Goal: Transaction & Acquisition: Book appointment/travel/reservation

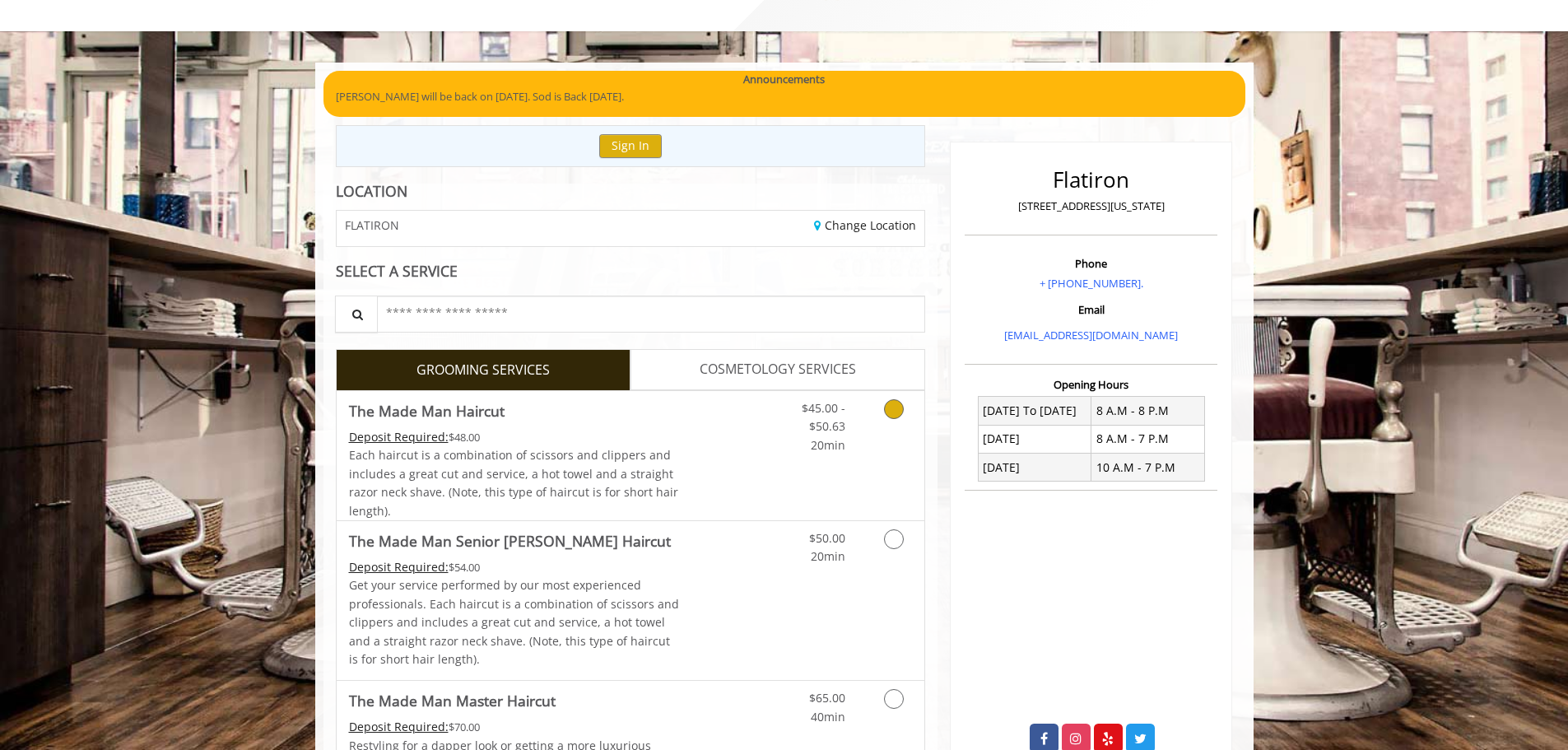
scroll to position [72, 0]
click at [471, 412] on Haircut "The Made Man Haircut" at bounding box center [427, 410] width 156 height 23
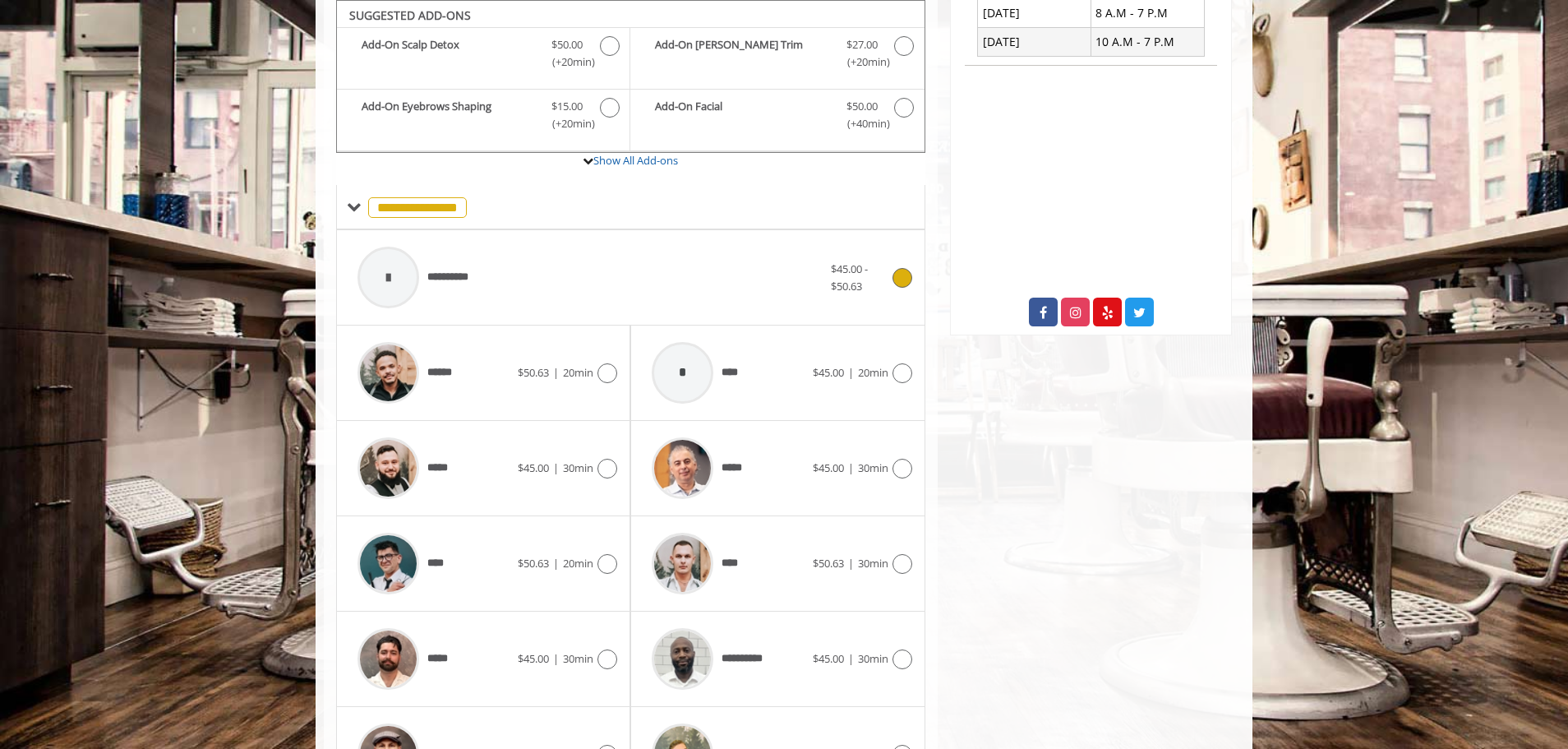
scroll to position [606, 0]
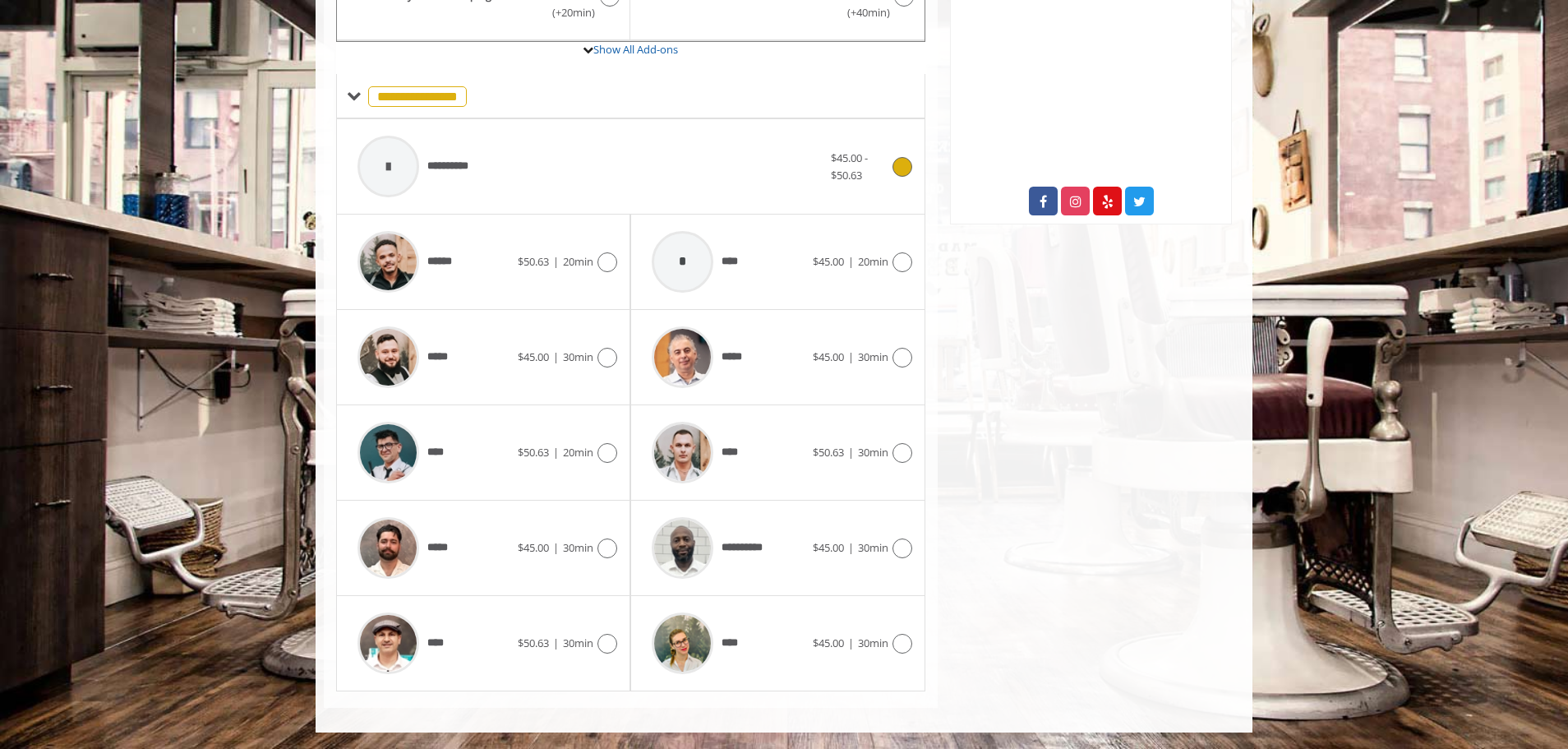
click at [903, 158] on icon at bounding box center [902, 167] width 20 height 20
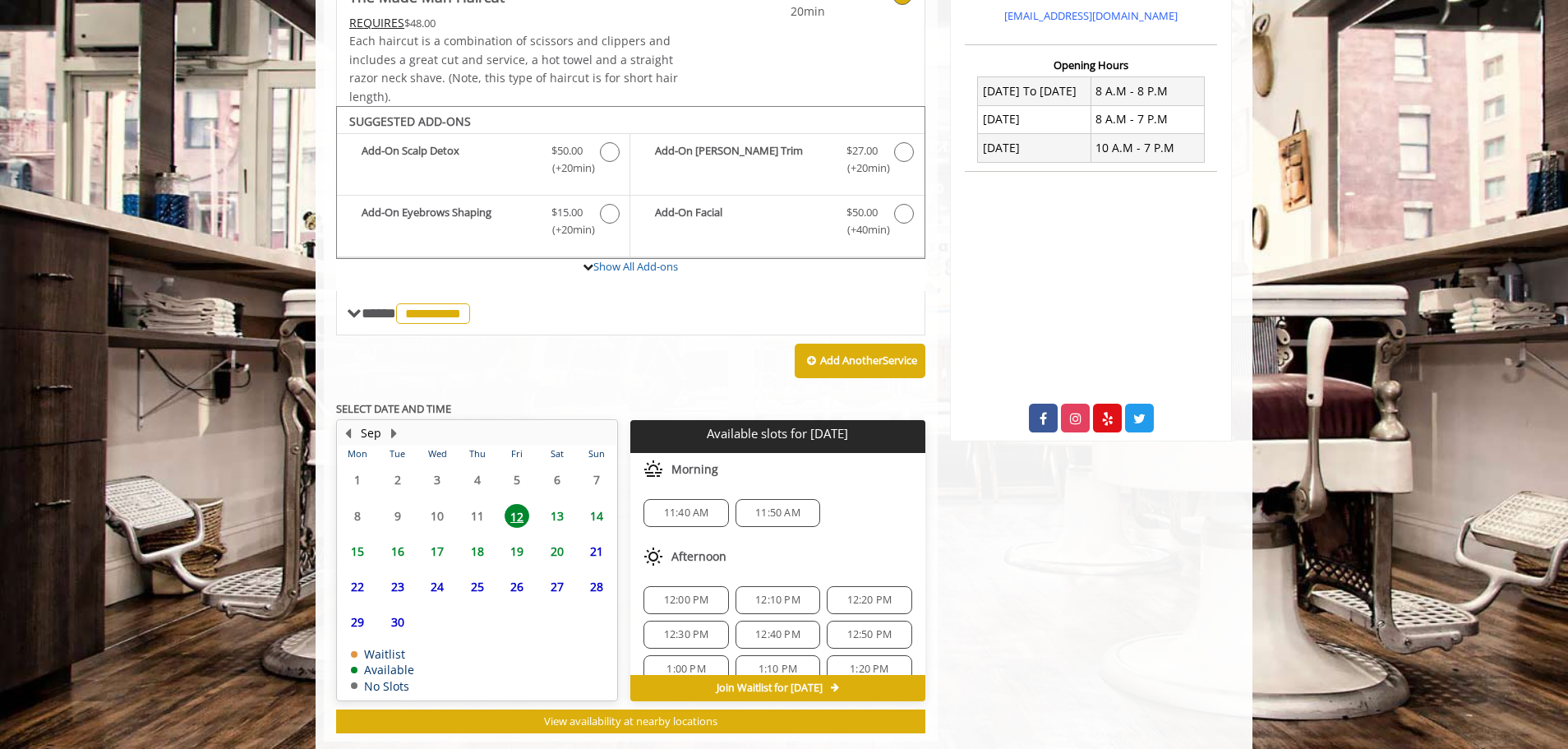
scroll to position [423, 0]
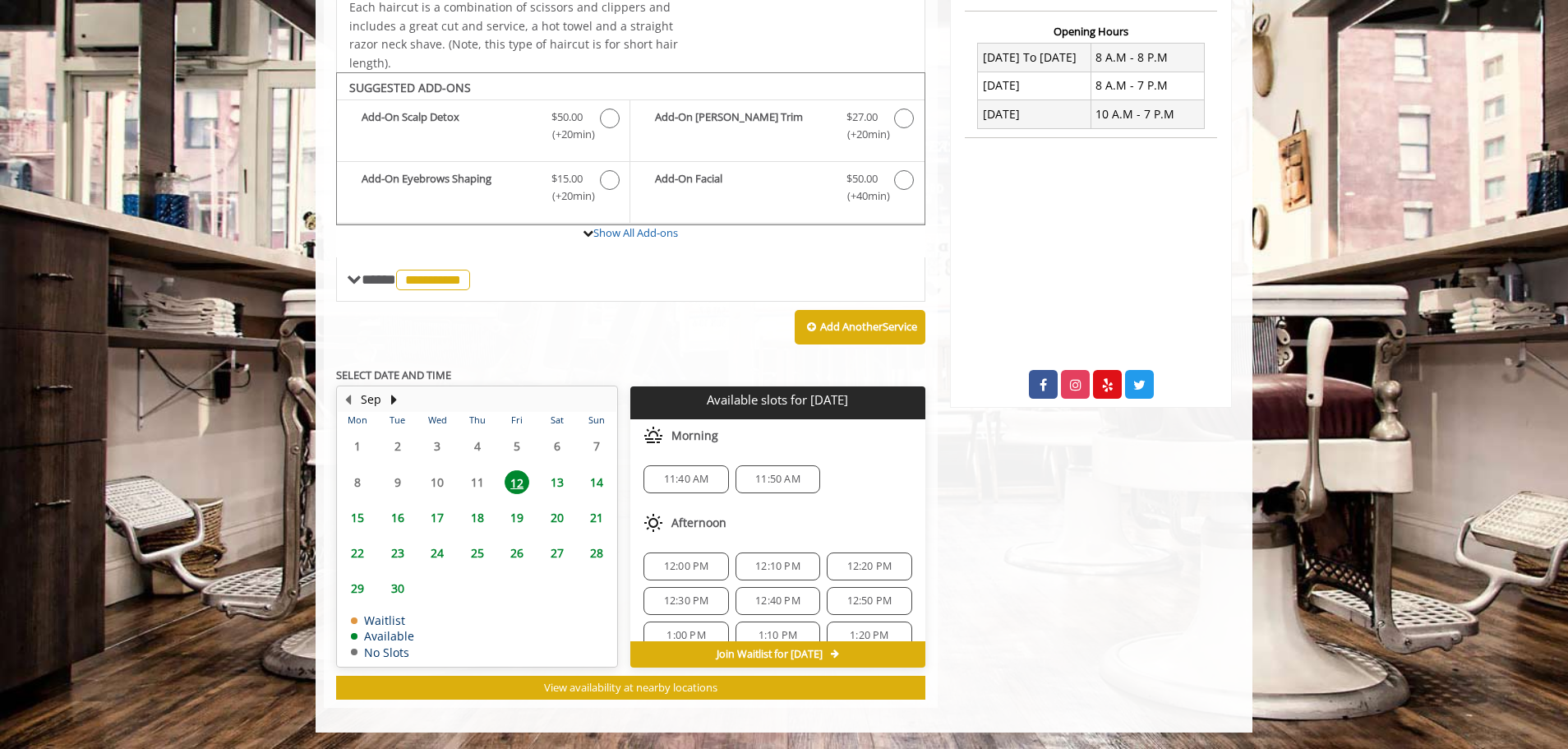
click at [605, 480] on span "14" at bounding box center [597, 482] width 25 height 24
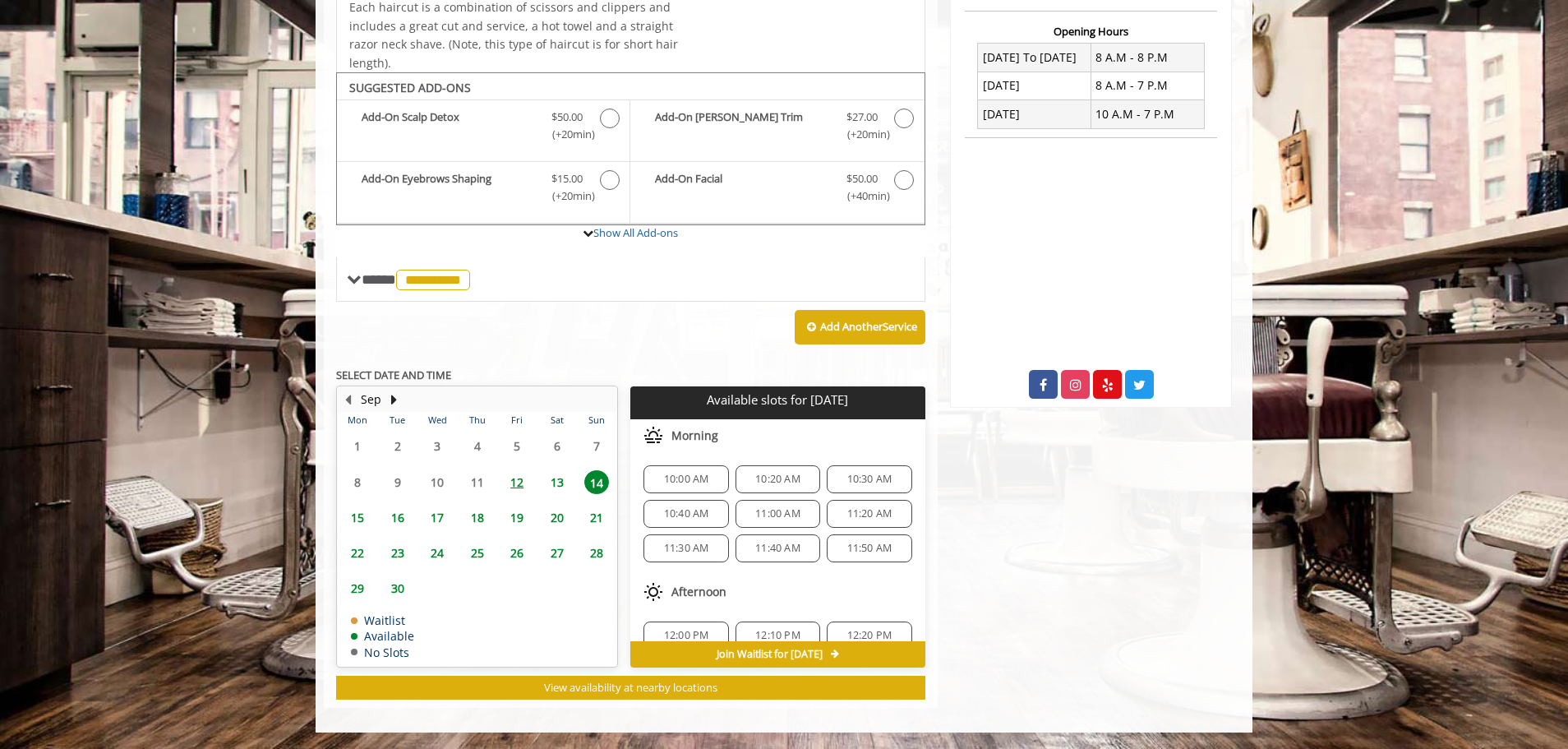
click at [705, 544] on span "11:30 AM" at bounding box center [686, 548] width 45 height 13
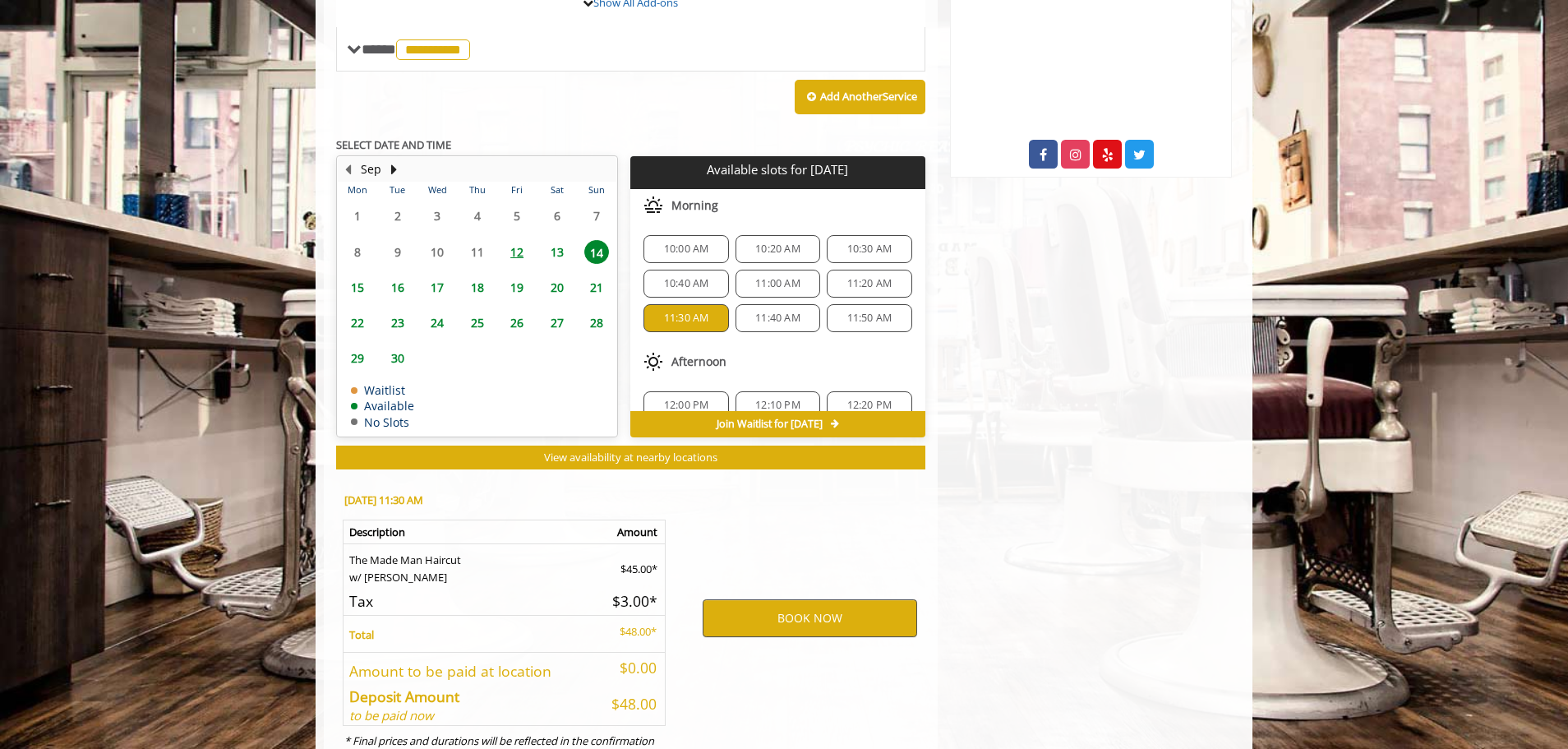
scroll to position [720, 0]
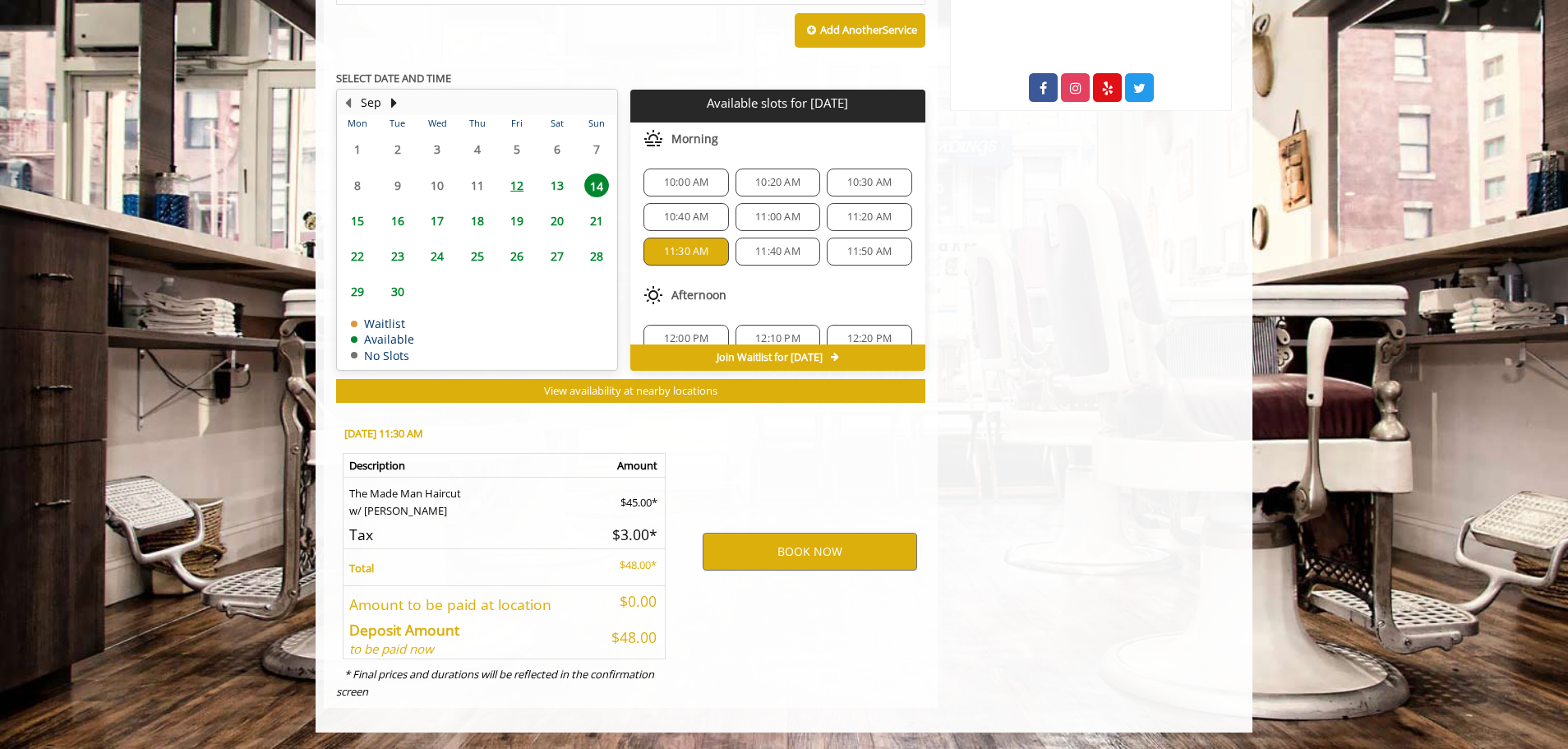
click at [785, 613] on div "BOOK NOW" at bounding box center [810, 551] width 256 height 281
click at [821, 568] on button "BOOK NOW" at bounding box center [810, 552] width 214 height 38
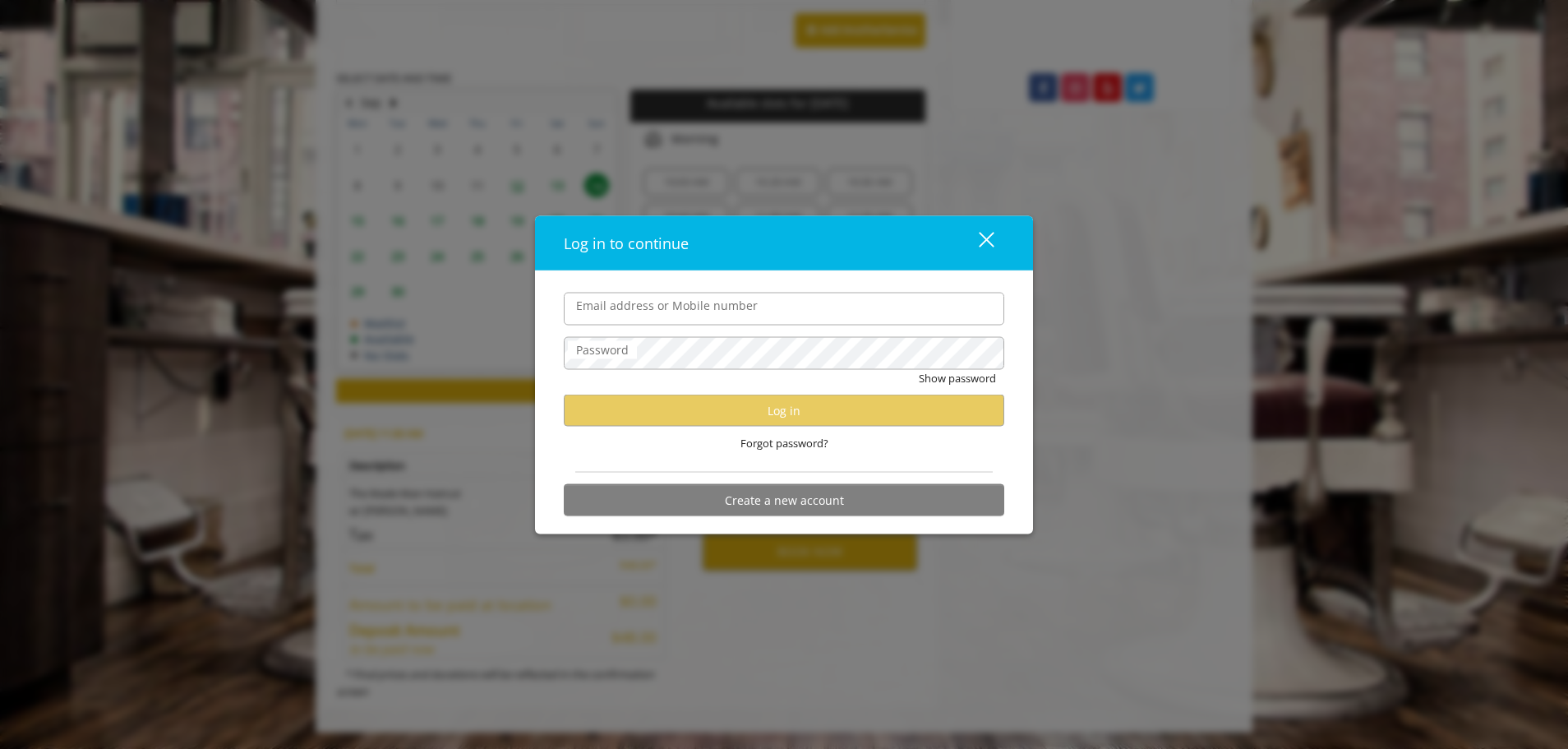
type input "**********"
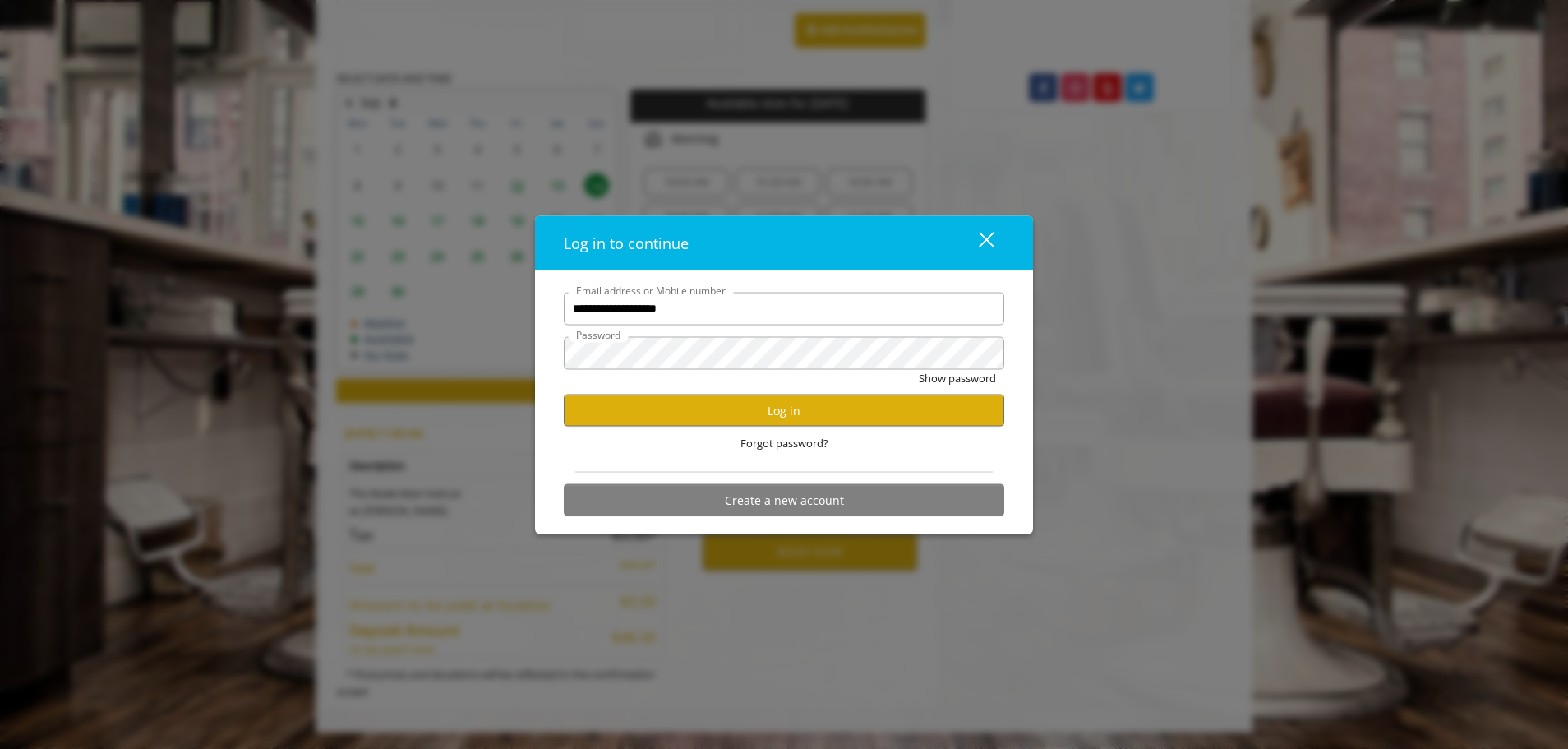
scroll to position [0, 0]
click at [689, 307] on input "**********" at bounding box center [784, 308] width 440 height 33
click at [617, 302] on input "**********" at bounding box center [784, 308] width 440 height 33
click at [546, 332] on div "**********" at bounding box center [784, 403] width 498 height 264
click at [675, 423] on button "Log in" at bounding box center [784, 410] width 440 height 32
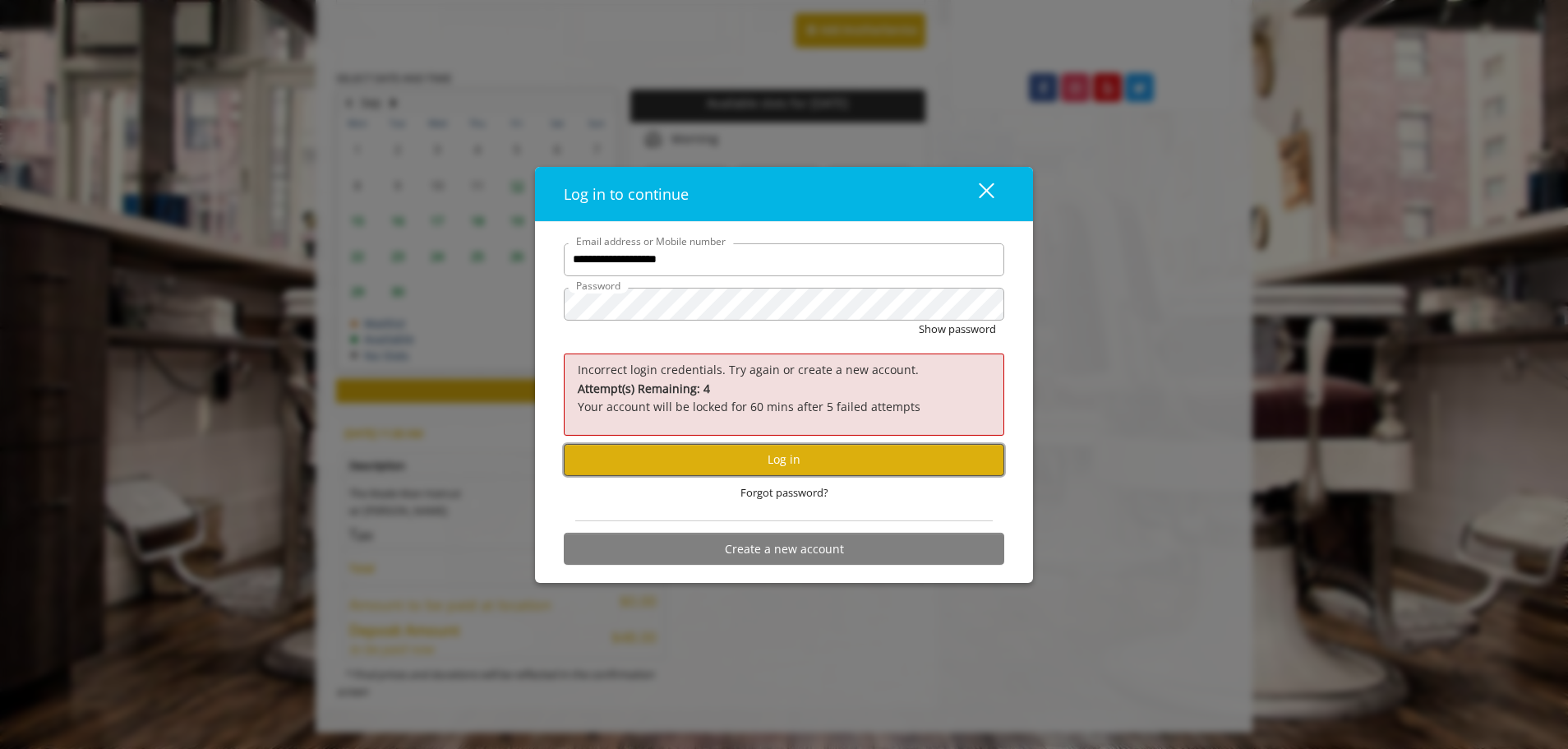
click at [781, 463] on button "Log in" at bounding box center [784, 459] width 440 height 32
click at [919, 320] on button "Show password" at bounding box center [957, 328] width 77 height 17
click at [923, 320] on button "Hide password" at bounding box center [959, 328] width 73 height 17
click at [768, 470] on button "Log in" at bounding box center [784, 459] width 440 height 32
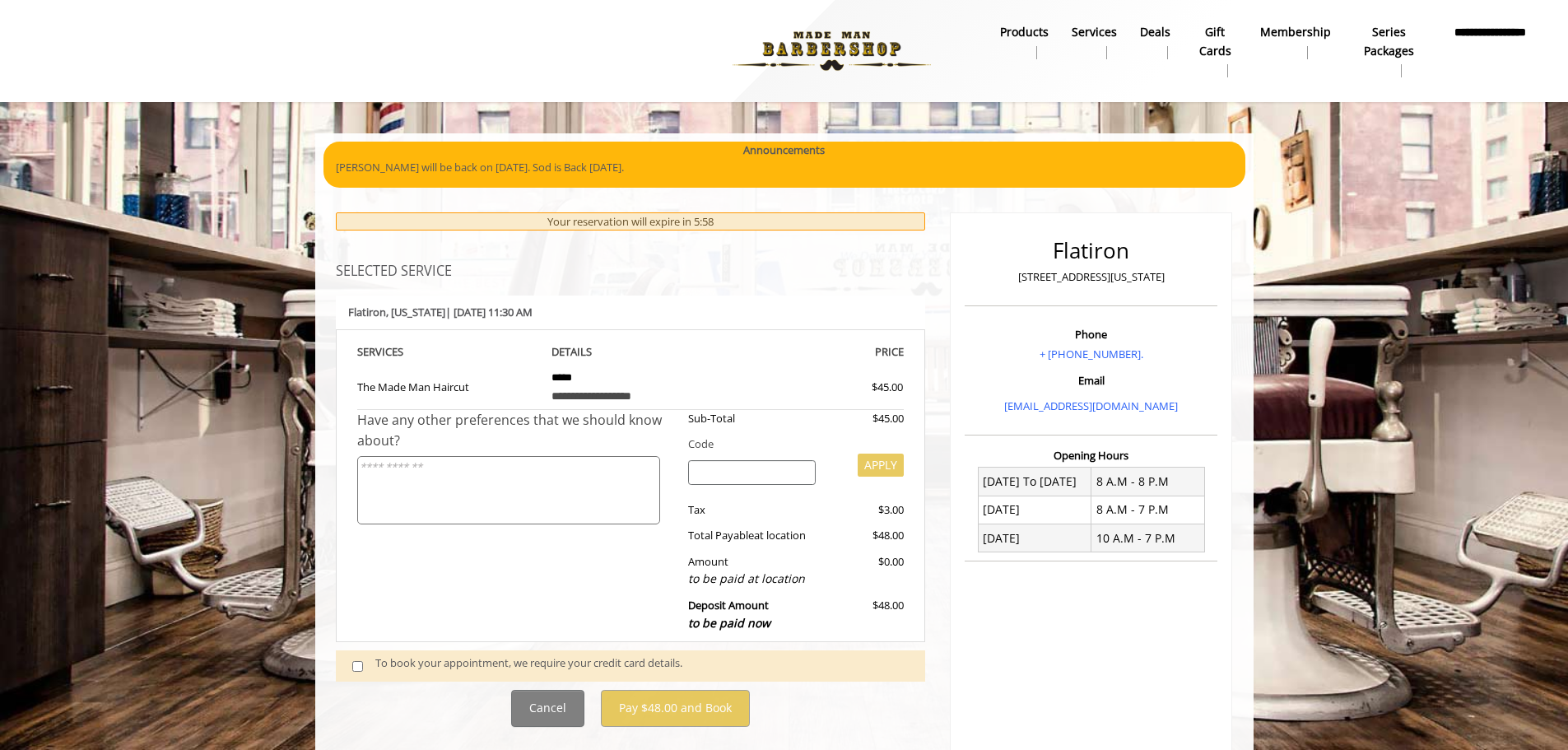
click at [675, 369] on td "**********" at bounding box center [630, 386] width 182 height 48
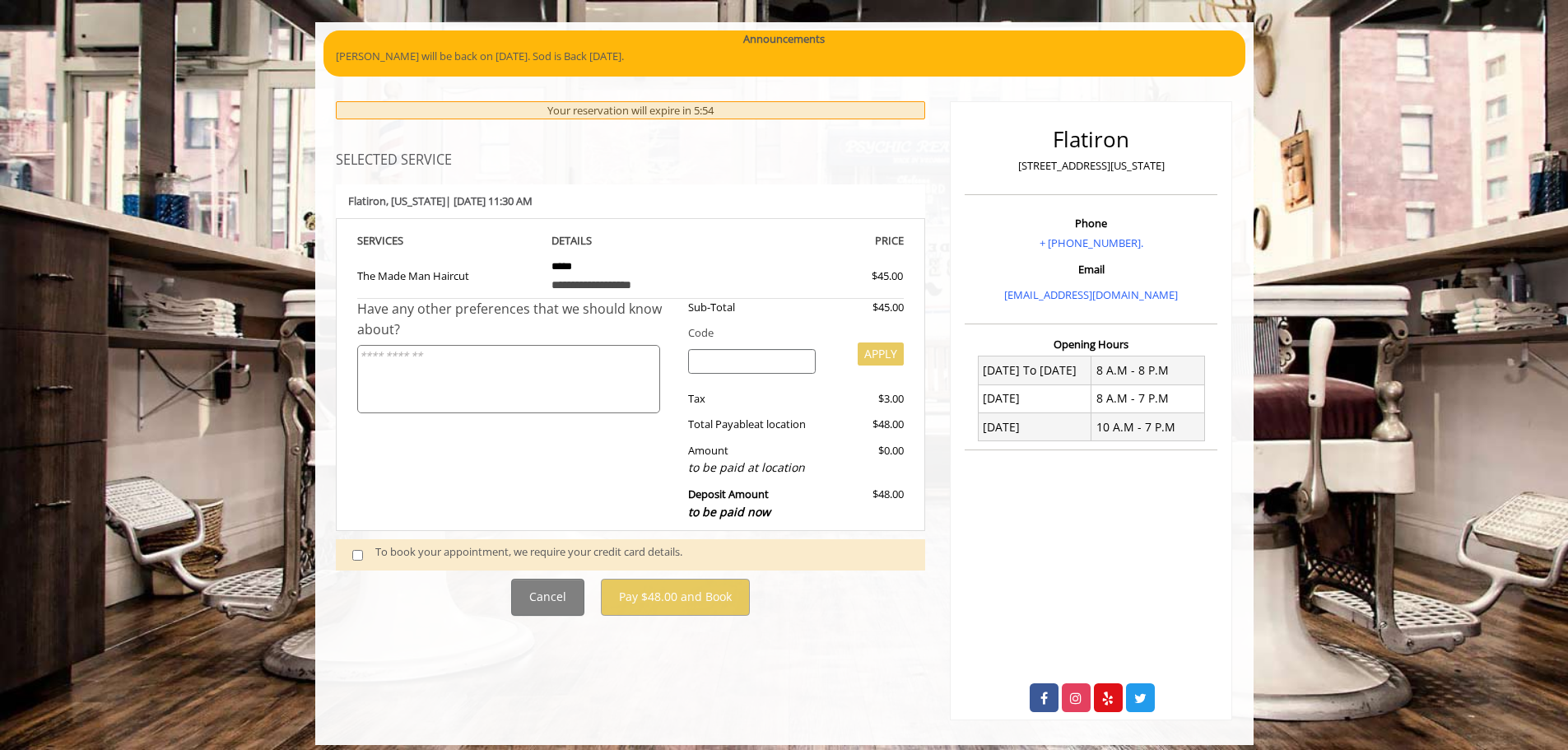
scroll to position [114, 0]
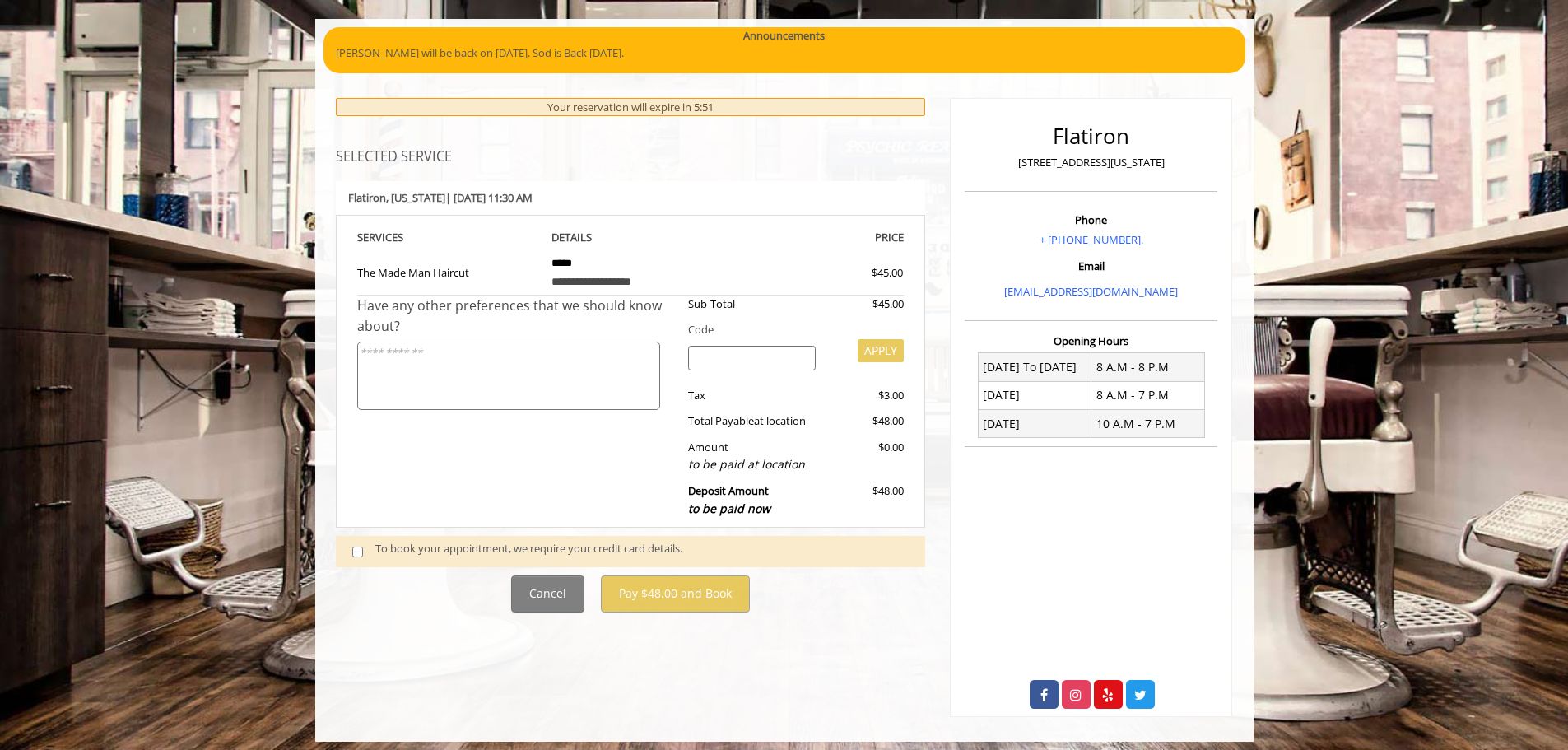
click at [459, 553] on div "To book your appointment, we require your credit card details." at bounding box center [642, 551] width 534 height 22
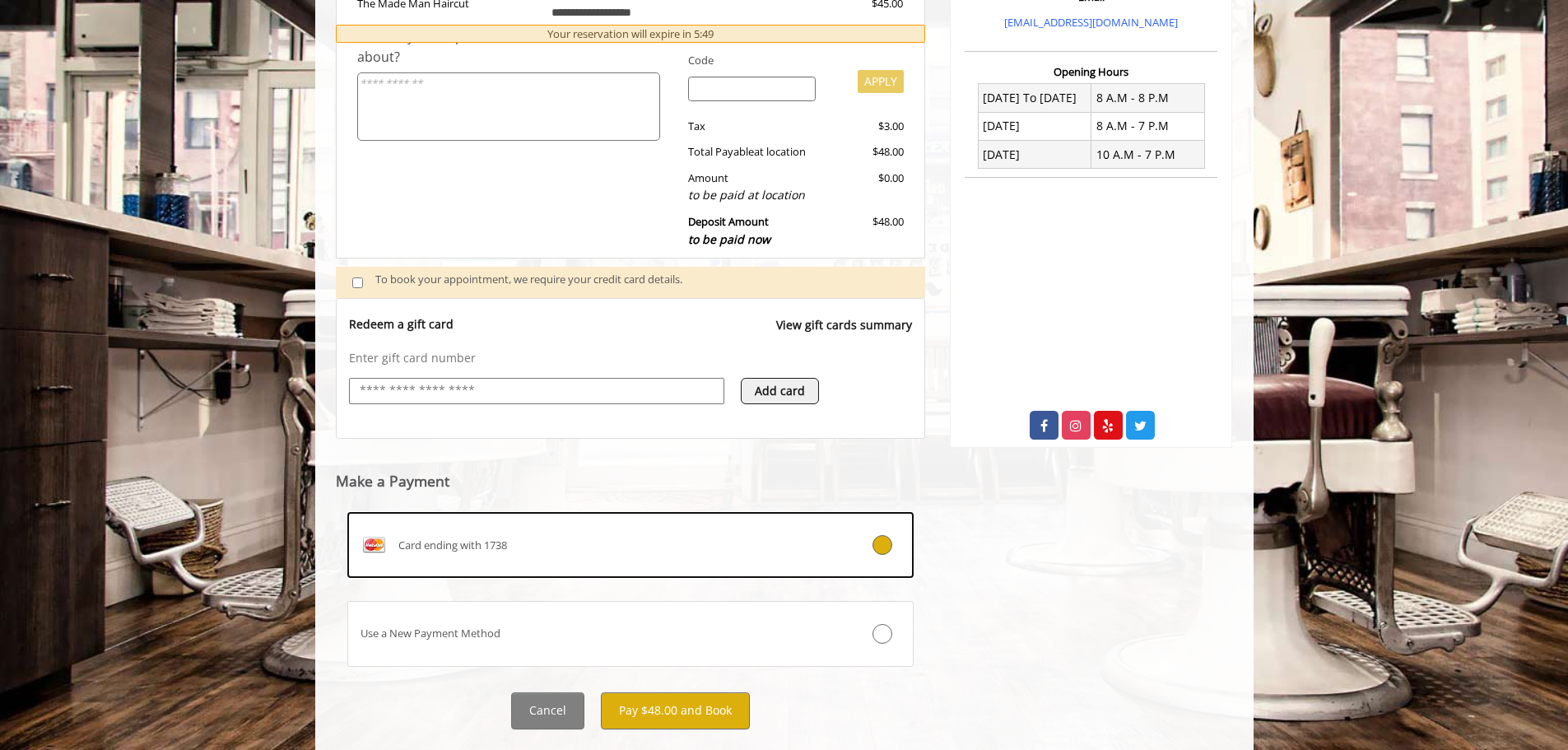
scroll to position [420, 0]
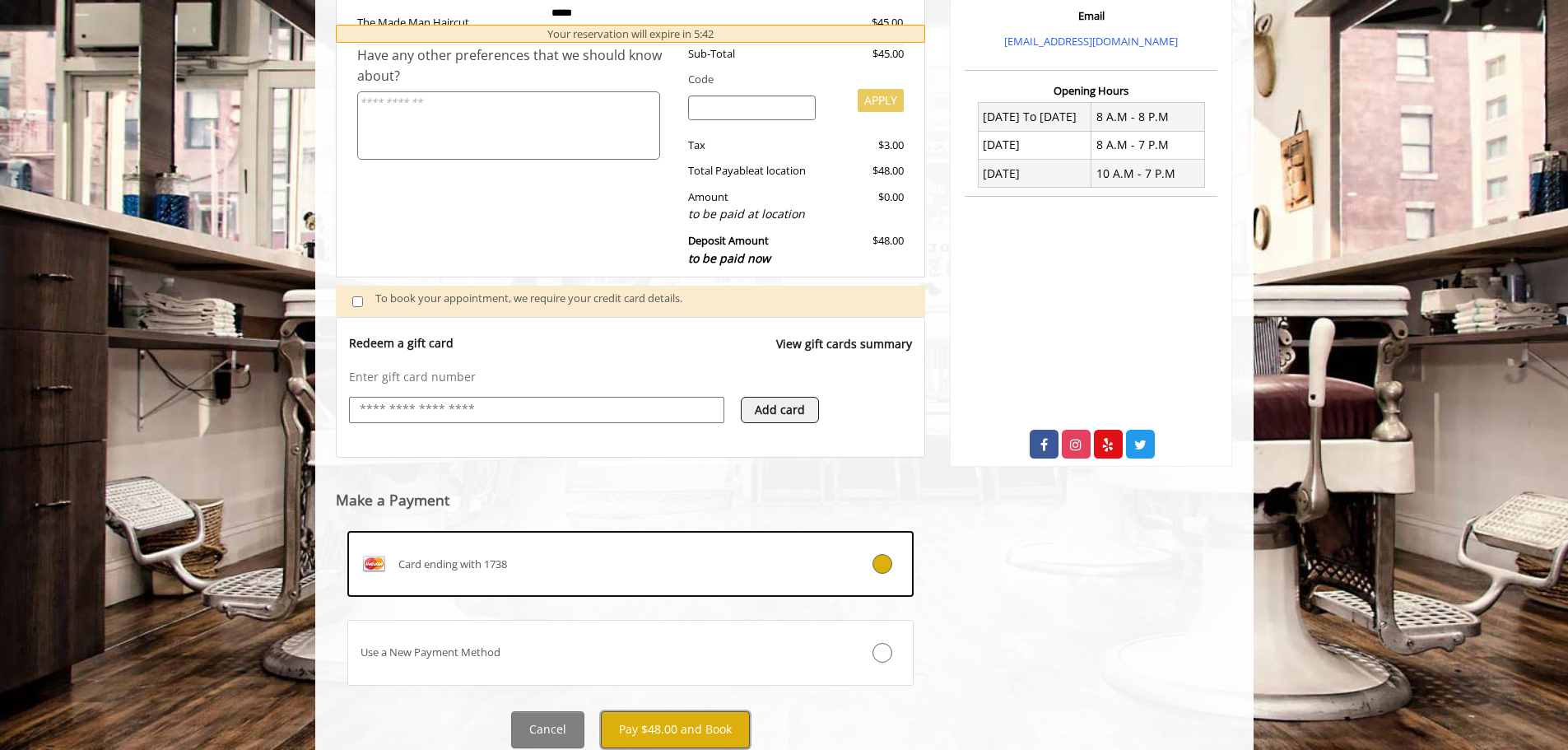
click at [709, 718] on button "Pay $48.00 and Book" at bounding box center [675, 729] width 149 height 37
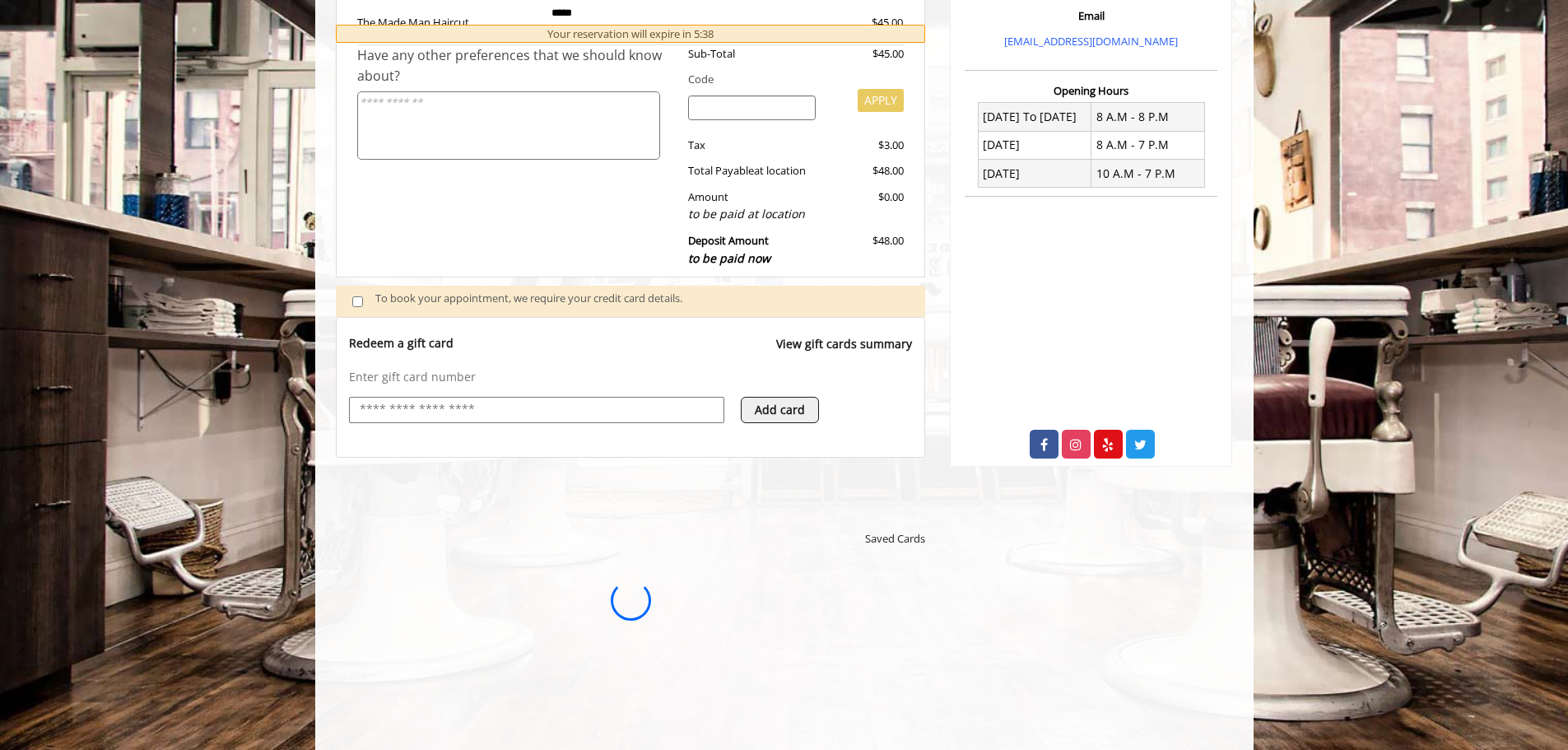
scroll to position [0, 0]
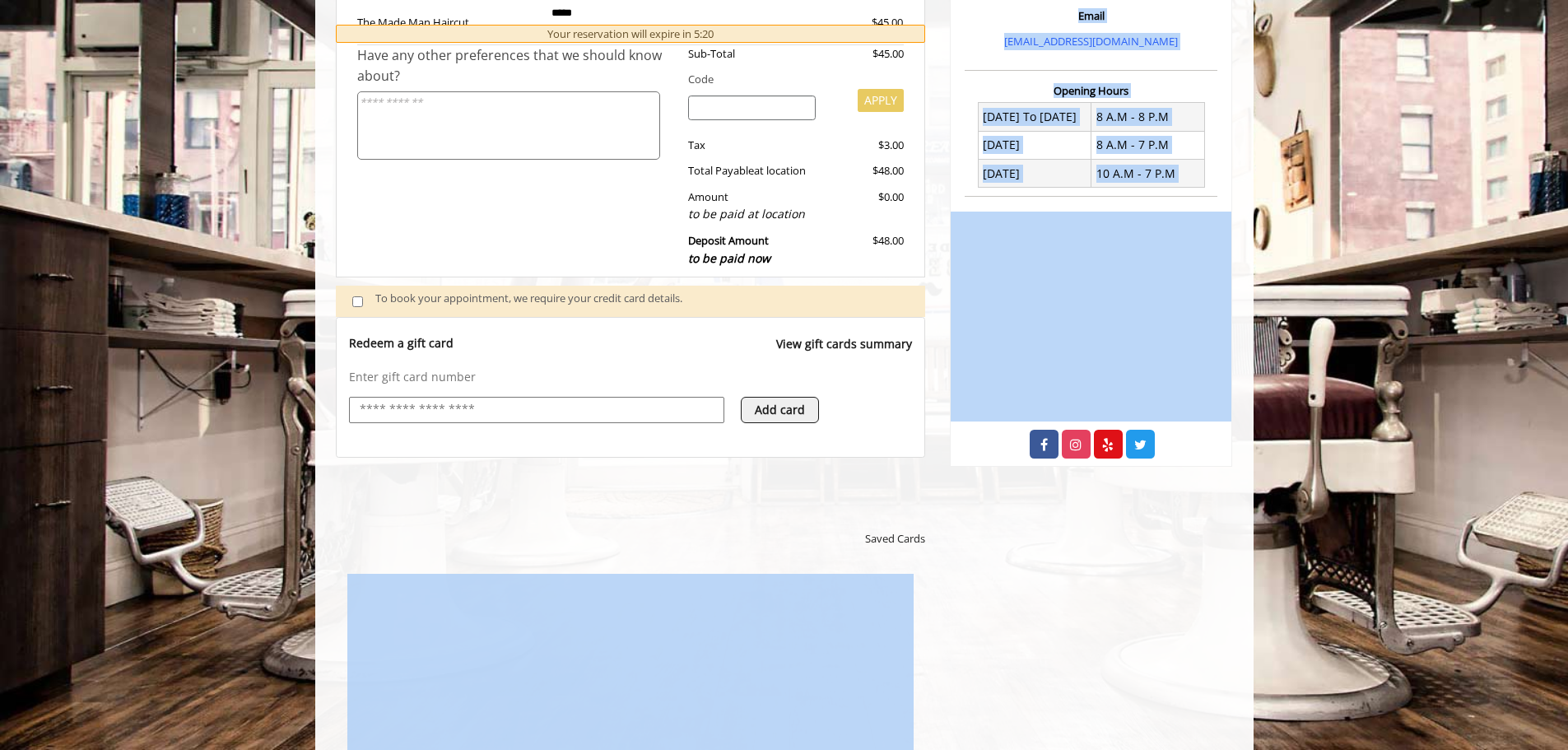
drag, startPoint x: 726, startPoint y: 557, endPoint x: 964, endPoint y: 566, distance: 238.2
click at [964, 566] on div "**********" at bounding box center [784, 456] width 938 height 1374
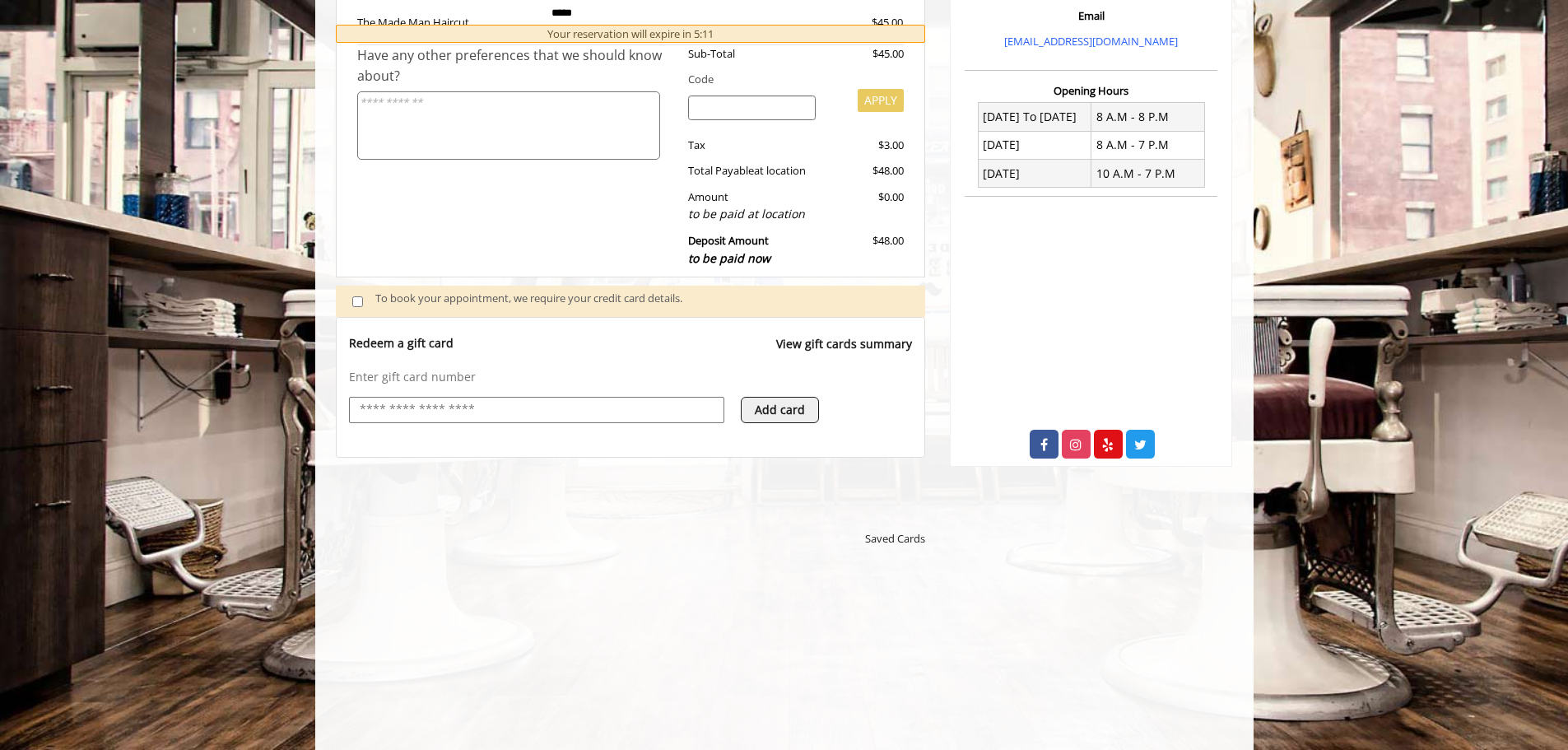
click at [849, 214] on div "$0.00" at bounding box center [867, 206] width 76 height 35
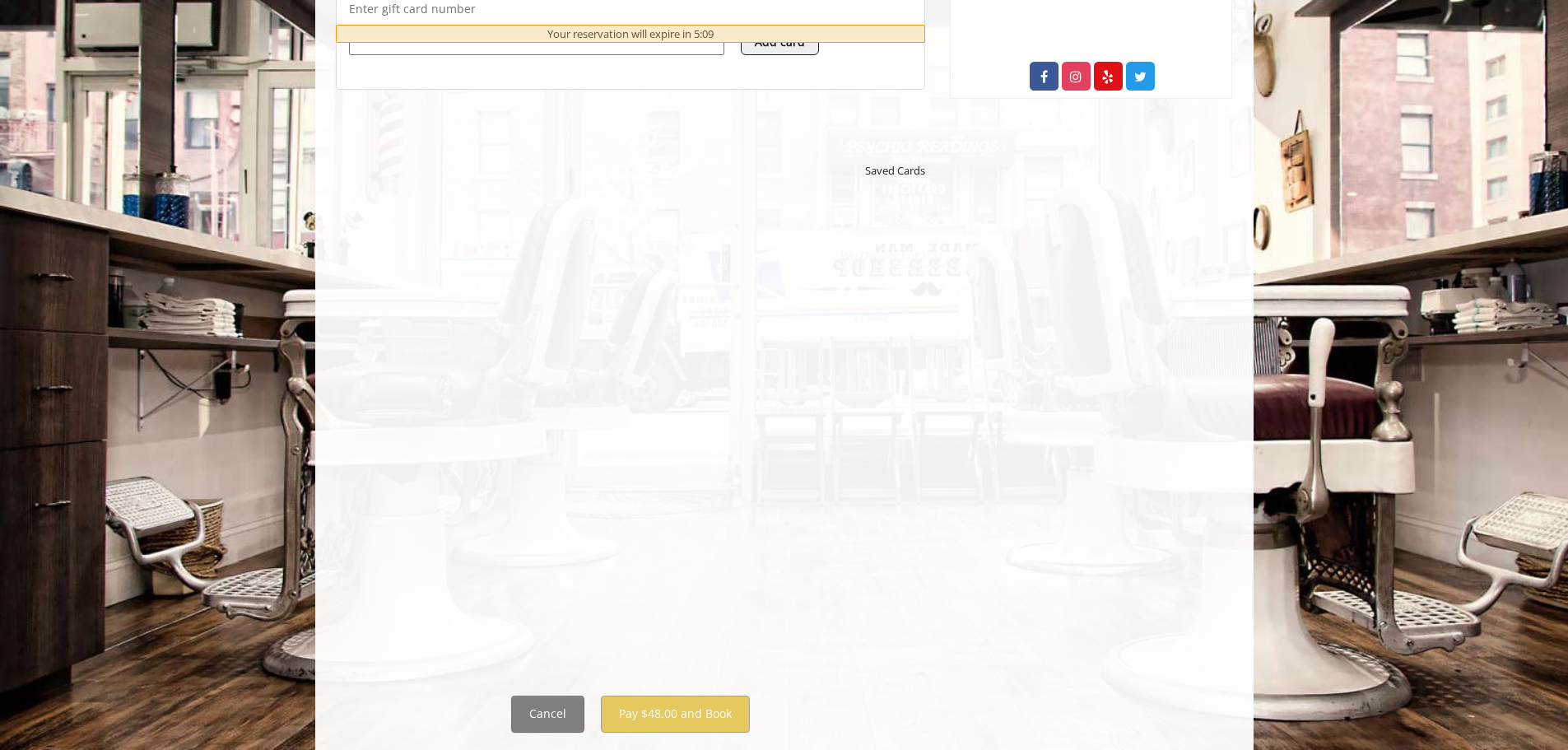
scroll to position [734, 0]
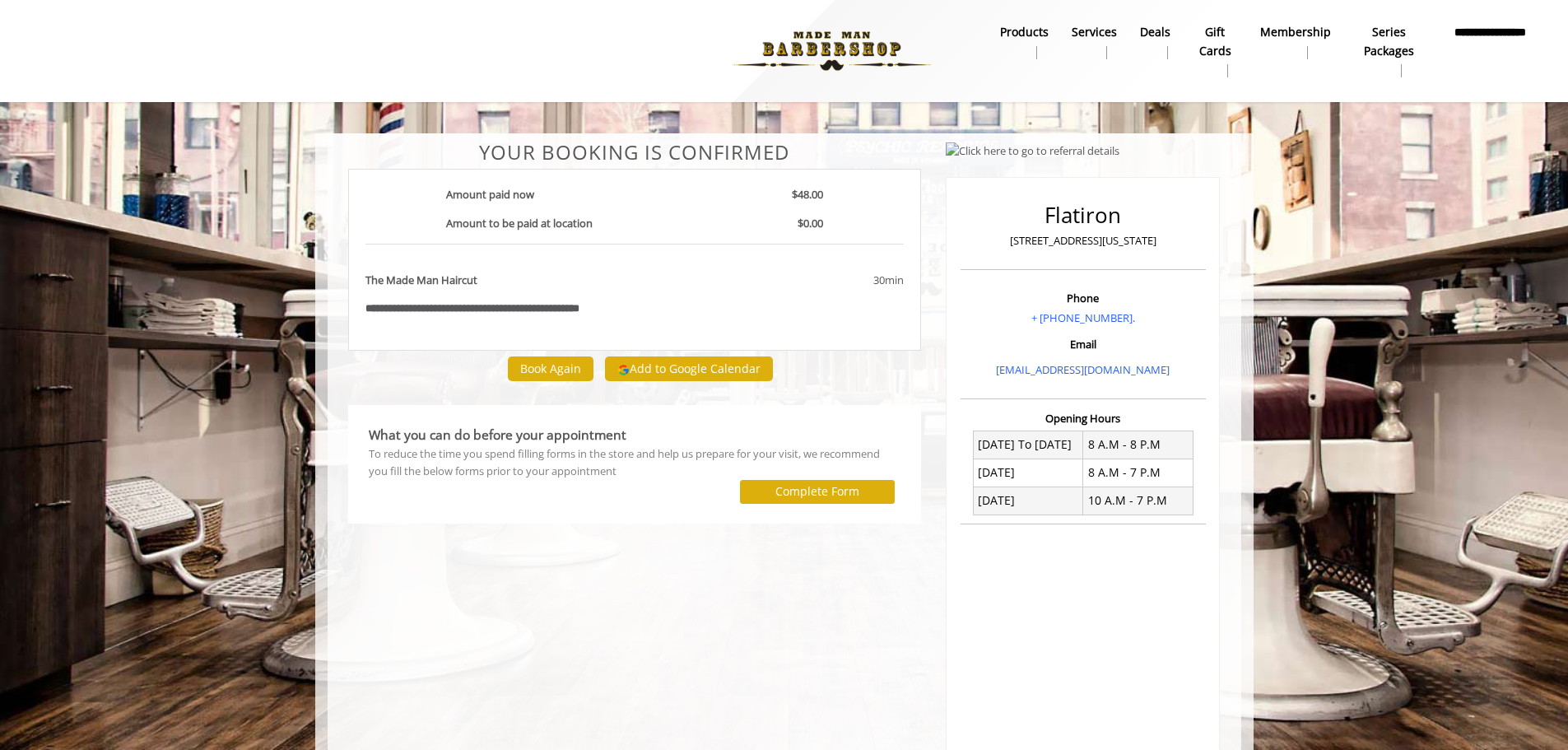
click at [842, 224] on div "Amount paid now $48.00 Amount to be paid at location $0.00" at bounding box center [635, 215] width 539 height 59
